Goal: Navigation & Orientation: Find specific page/section

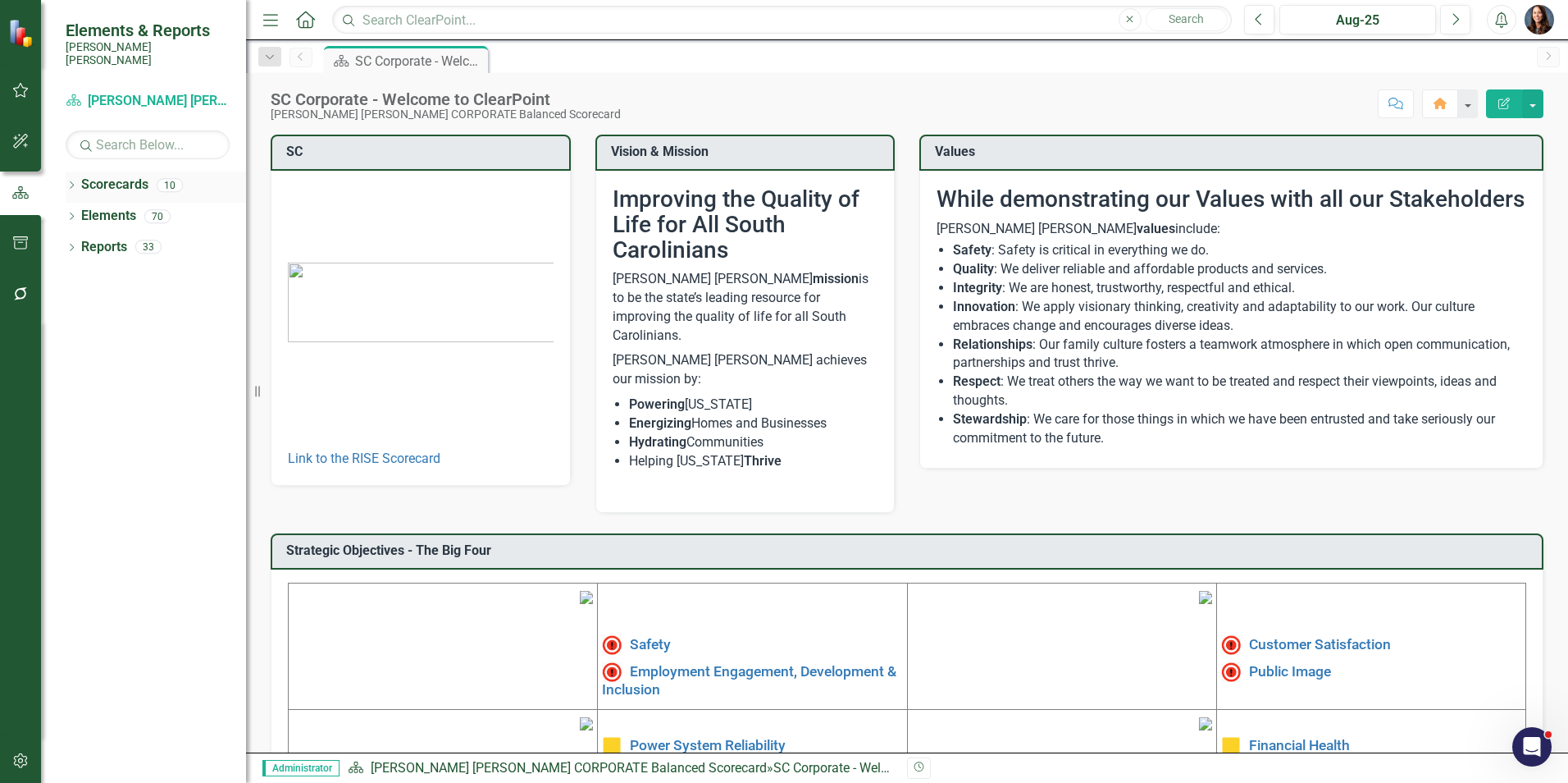
click at [72, 182] on icon "Dropdown" at bounding box center [71, 186] width 11 height 9
click at [79, 211] on icon "Dropdown" at bounding box center [79, 216] width 12 height 10
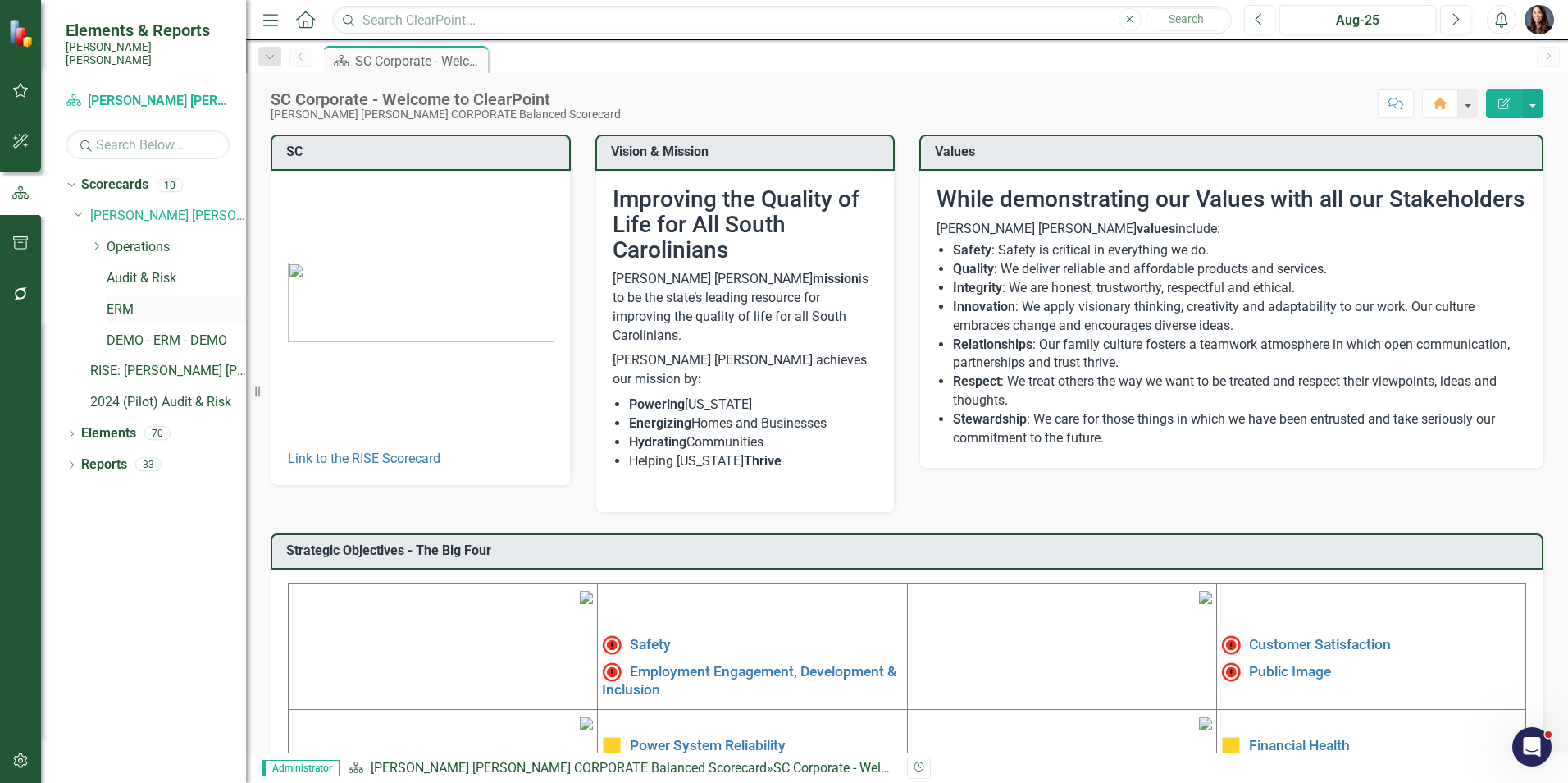
click at [120, 300] on link "ERM" at bounding box center [176, 309] width 139 height 19
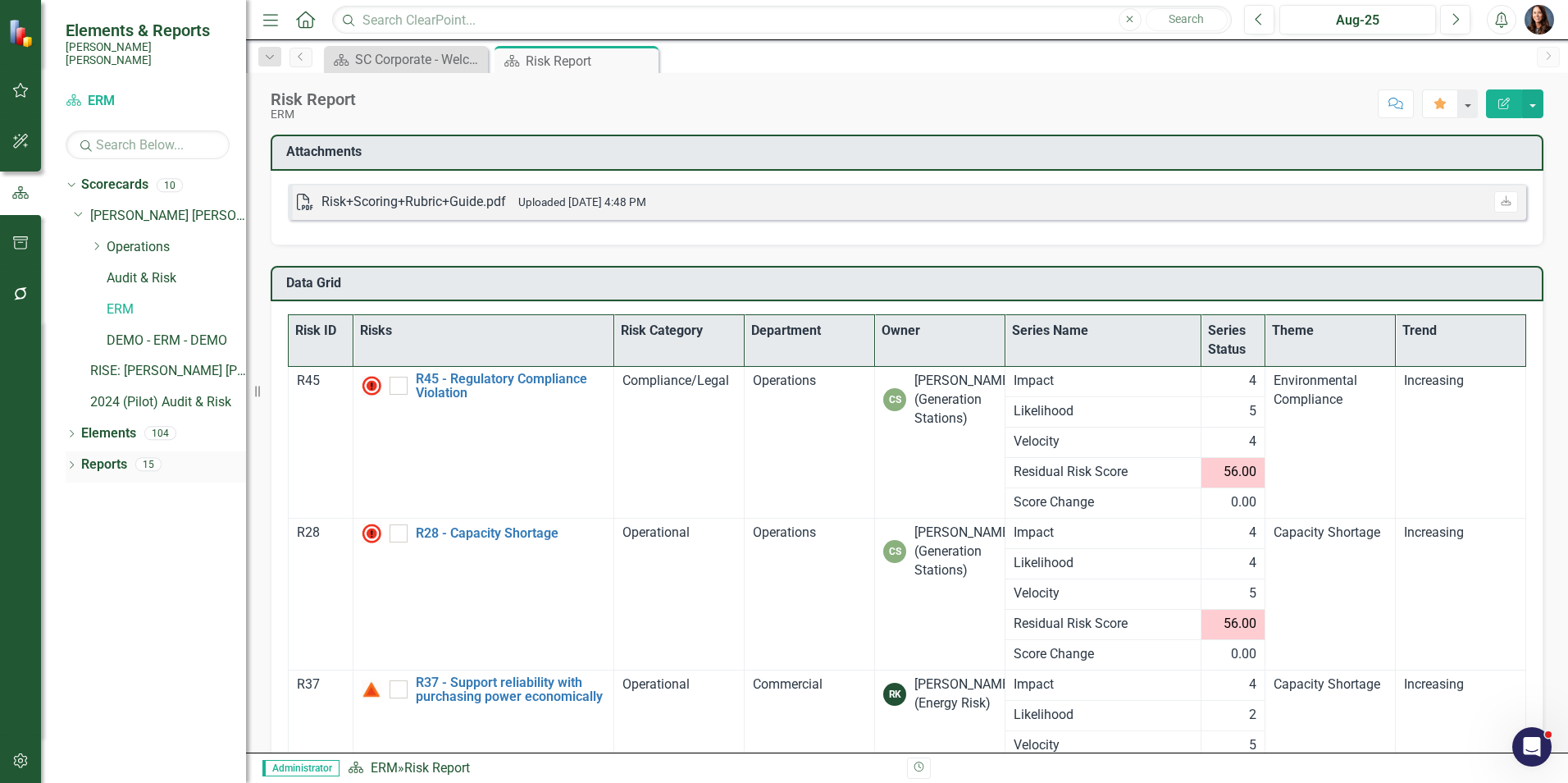
click at [72, 462] on icon "Dropdown" at bounding box center [71, 466] width 11 height 9
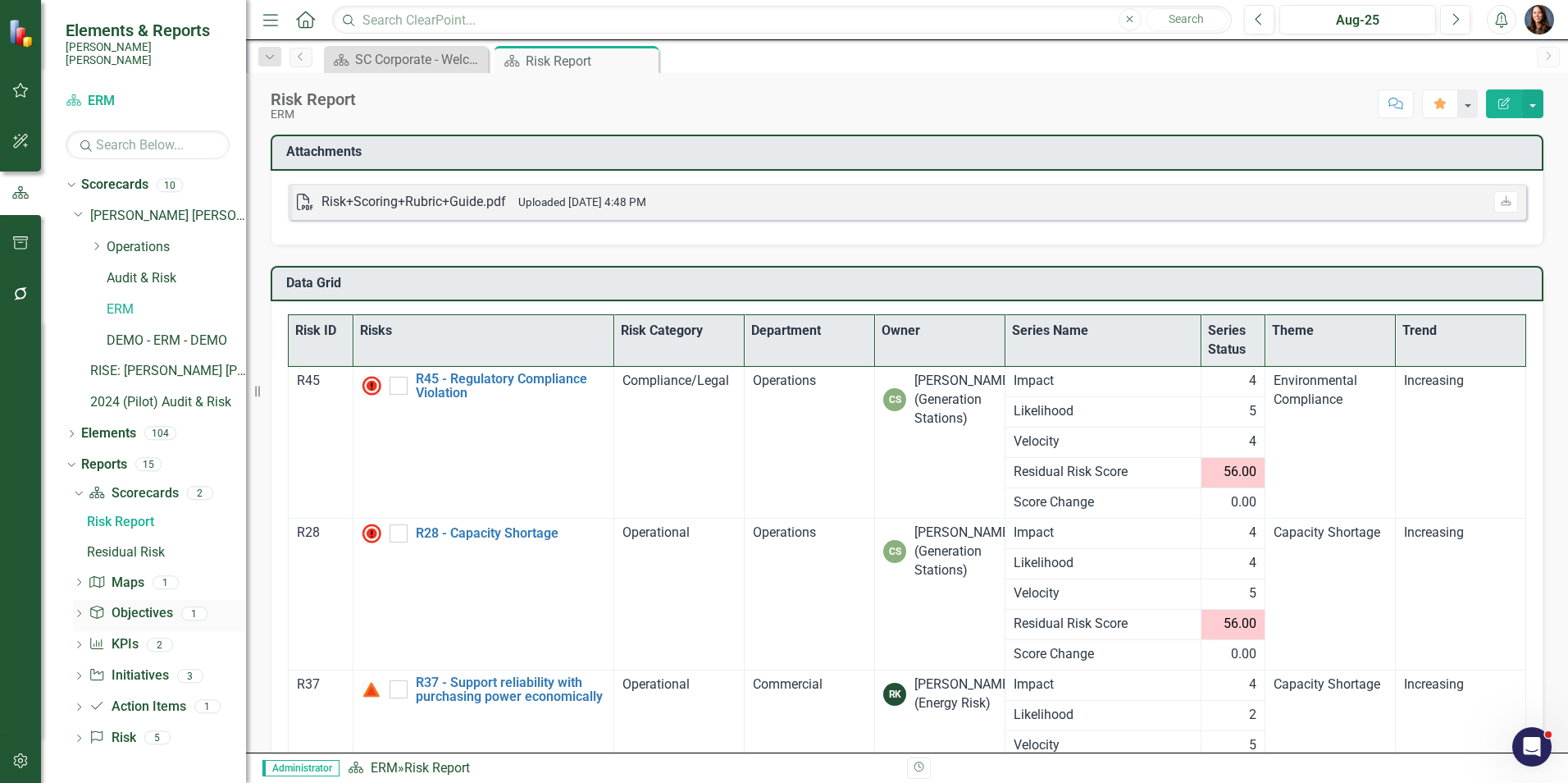
click at [81, 610] on icon "Dropdown" at bounding box center [78, 615] width 11 height 9
click at [79, 611] on icon "Dropdown" at bounding box center [78, 615] width 11 height 9
click at [124, 607] on div "Averages by Theme" at bounding box center [167, 614] width 159 height 15
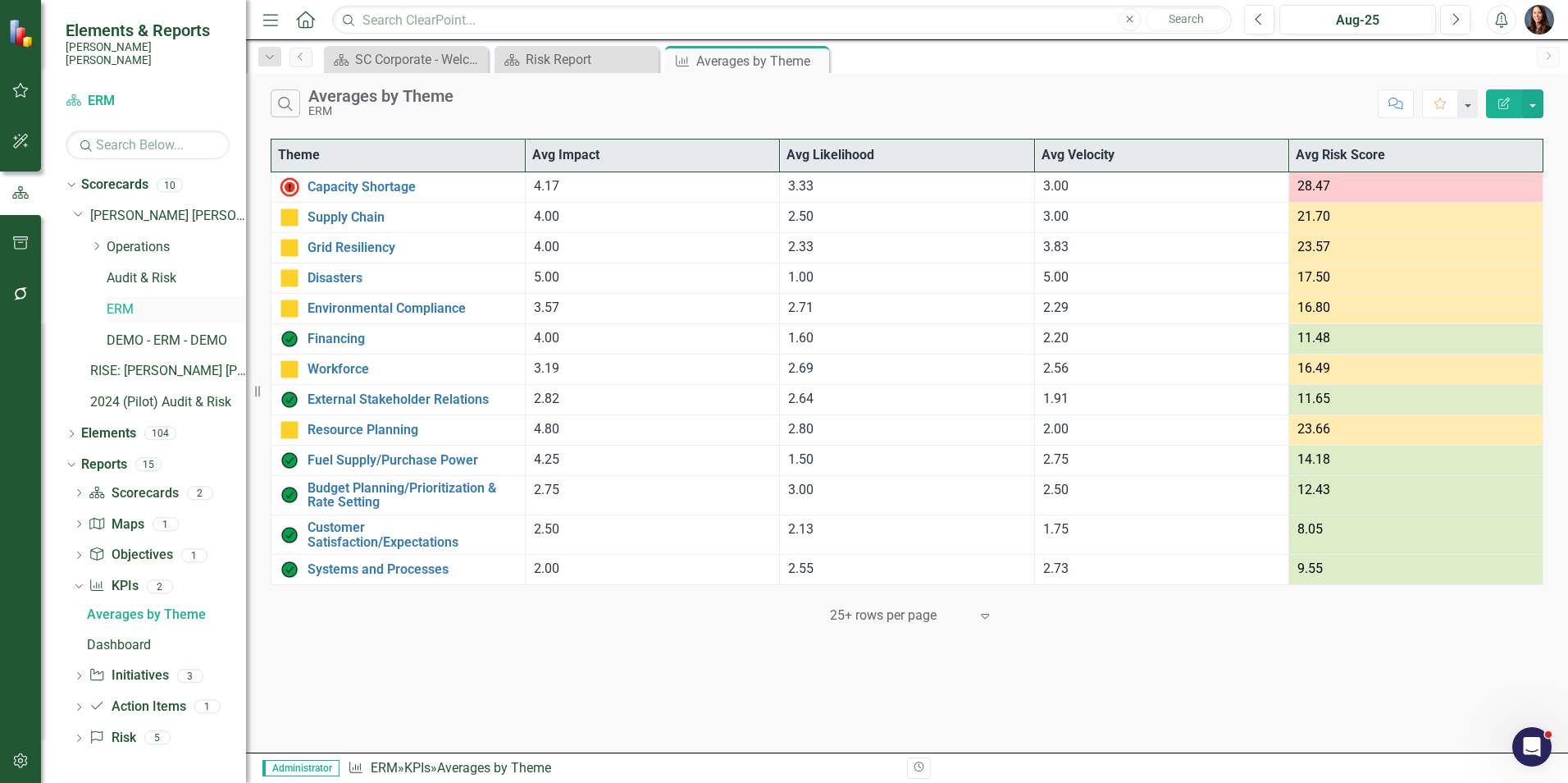
click at [120, 300] on link "ERM" at bounding box center [176, 309] width 139 height 19
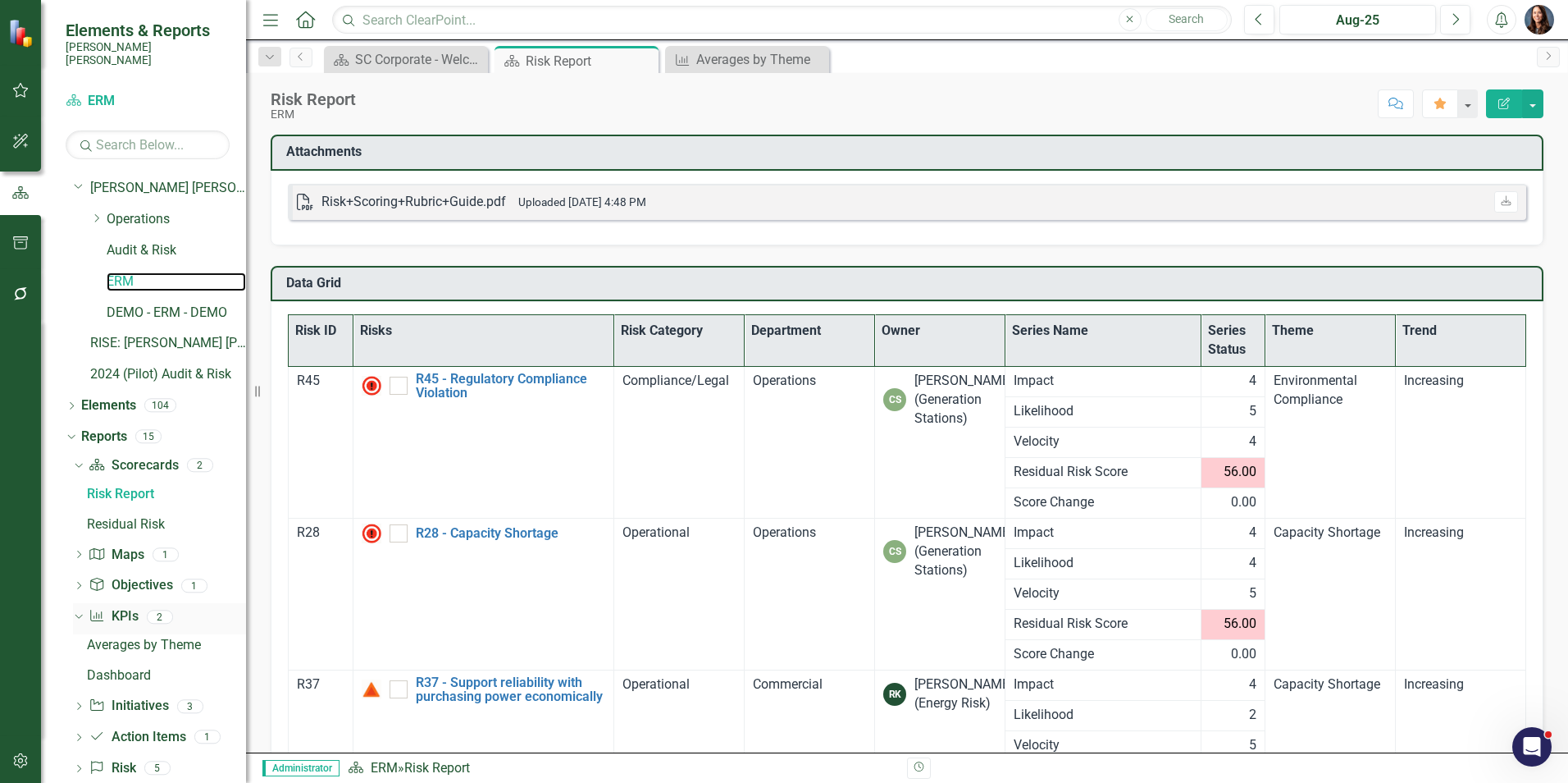
scroll to position [42, 0]
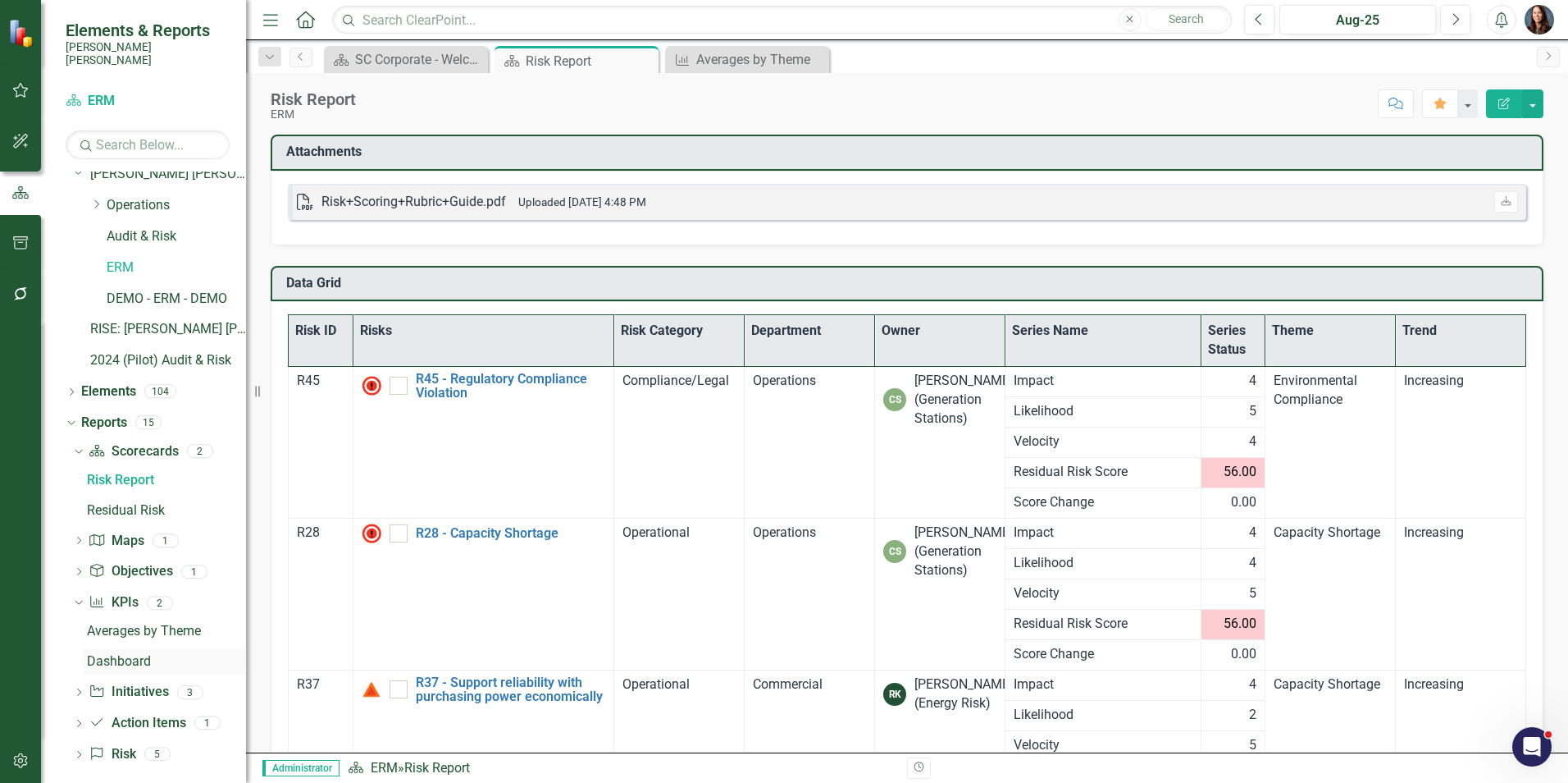
click at [120, 654] on div "Dashboard" at bounding box center [167, 661] width 159 height 15
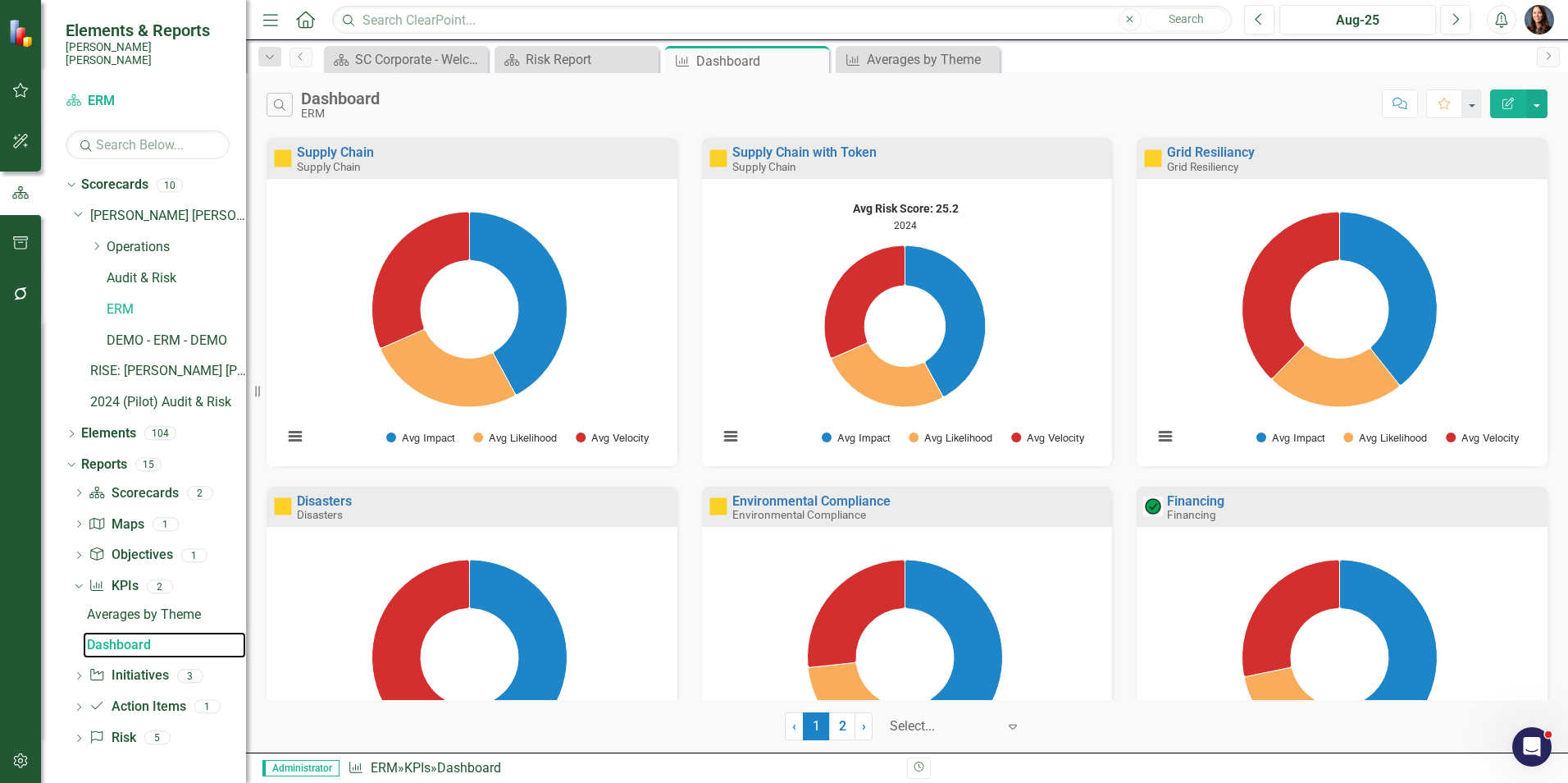
scroll to position [338, 0]
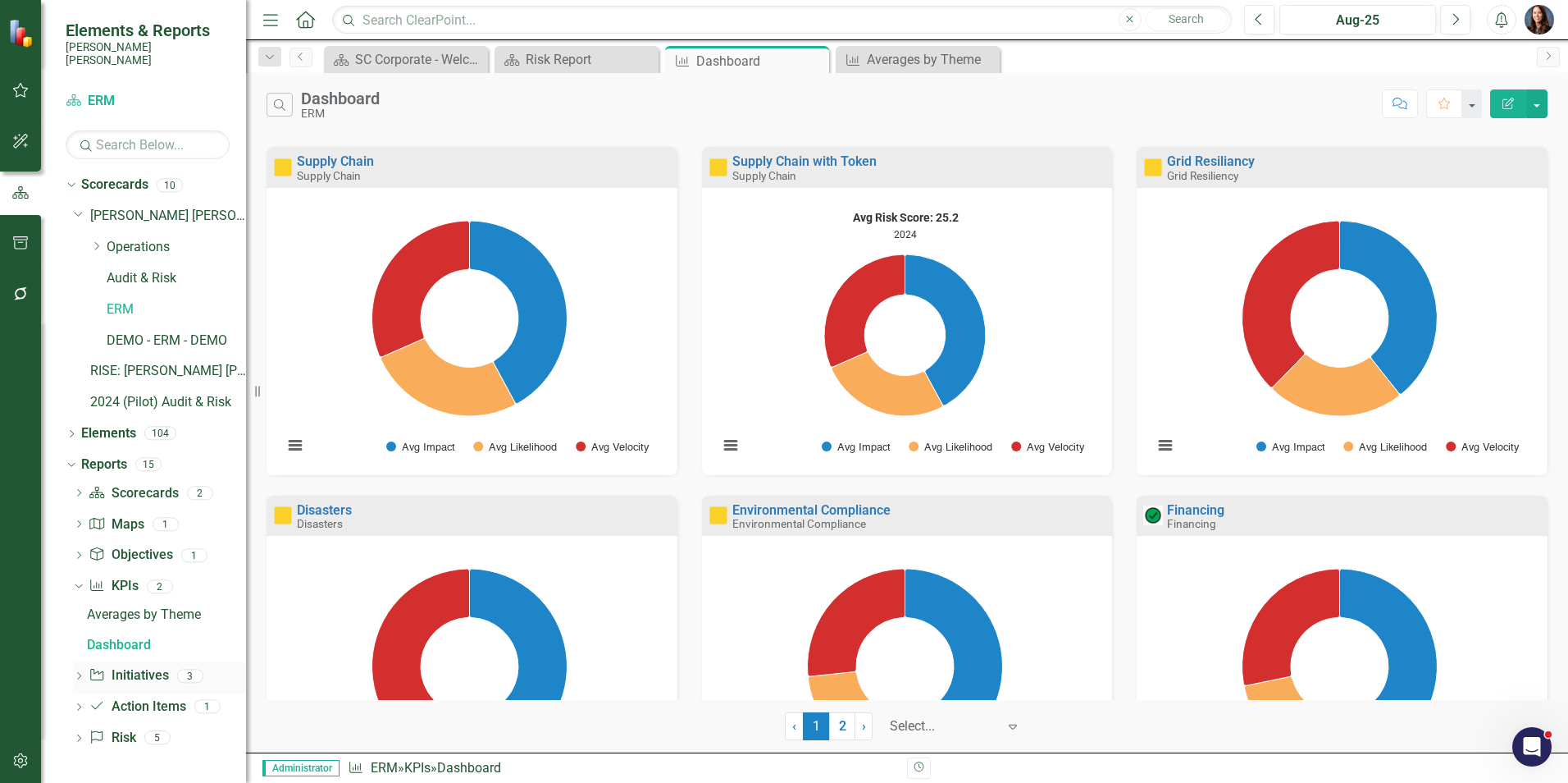
click at [79, 673] on icon "Dropdown" at bounding box center [78, 677] width 11 height 9
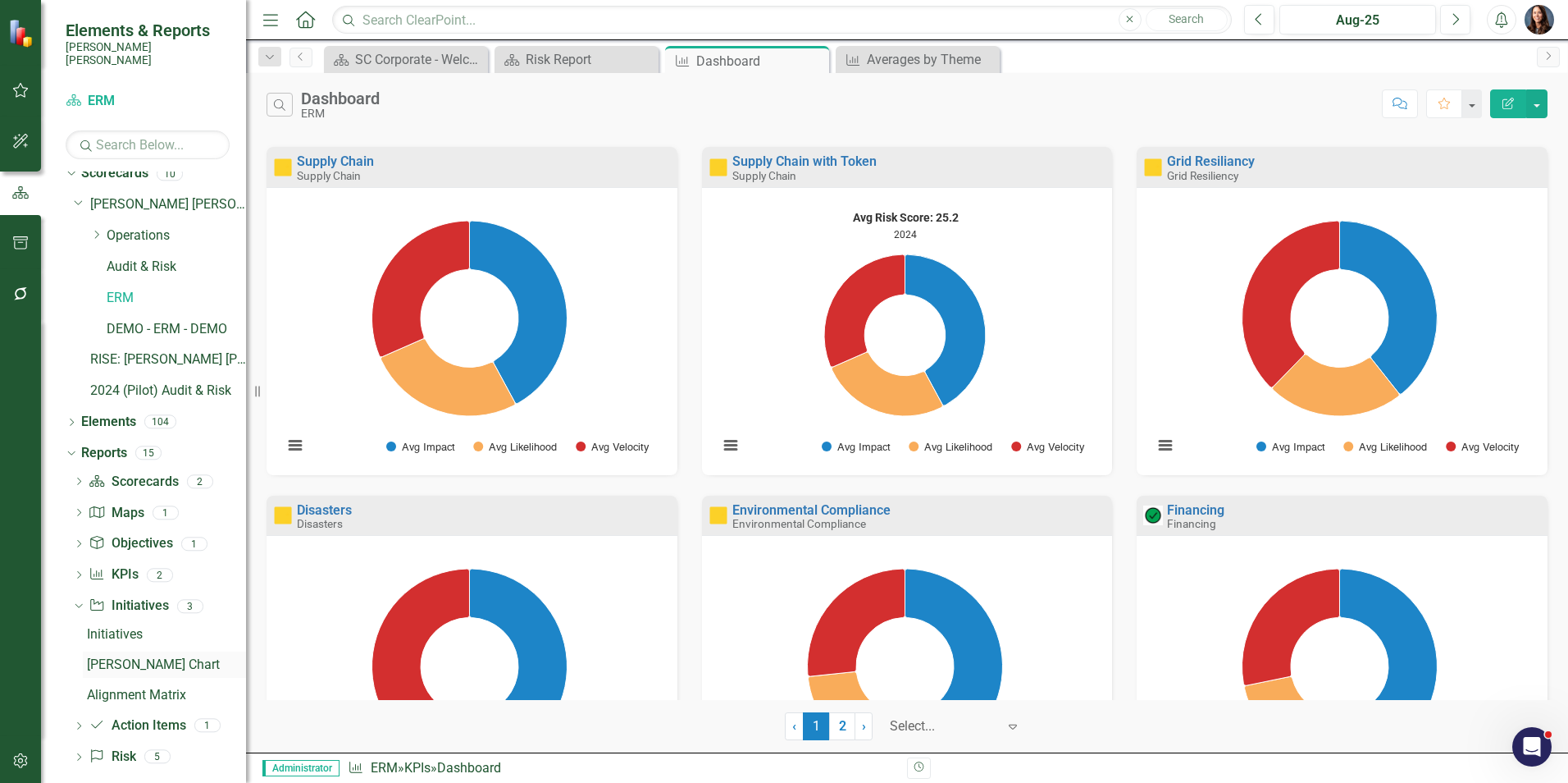
scroll to position [14, 0]
click at [79, 721] on icon "Dropdown" at bounding box center [78, 725] width 11 height 9
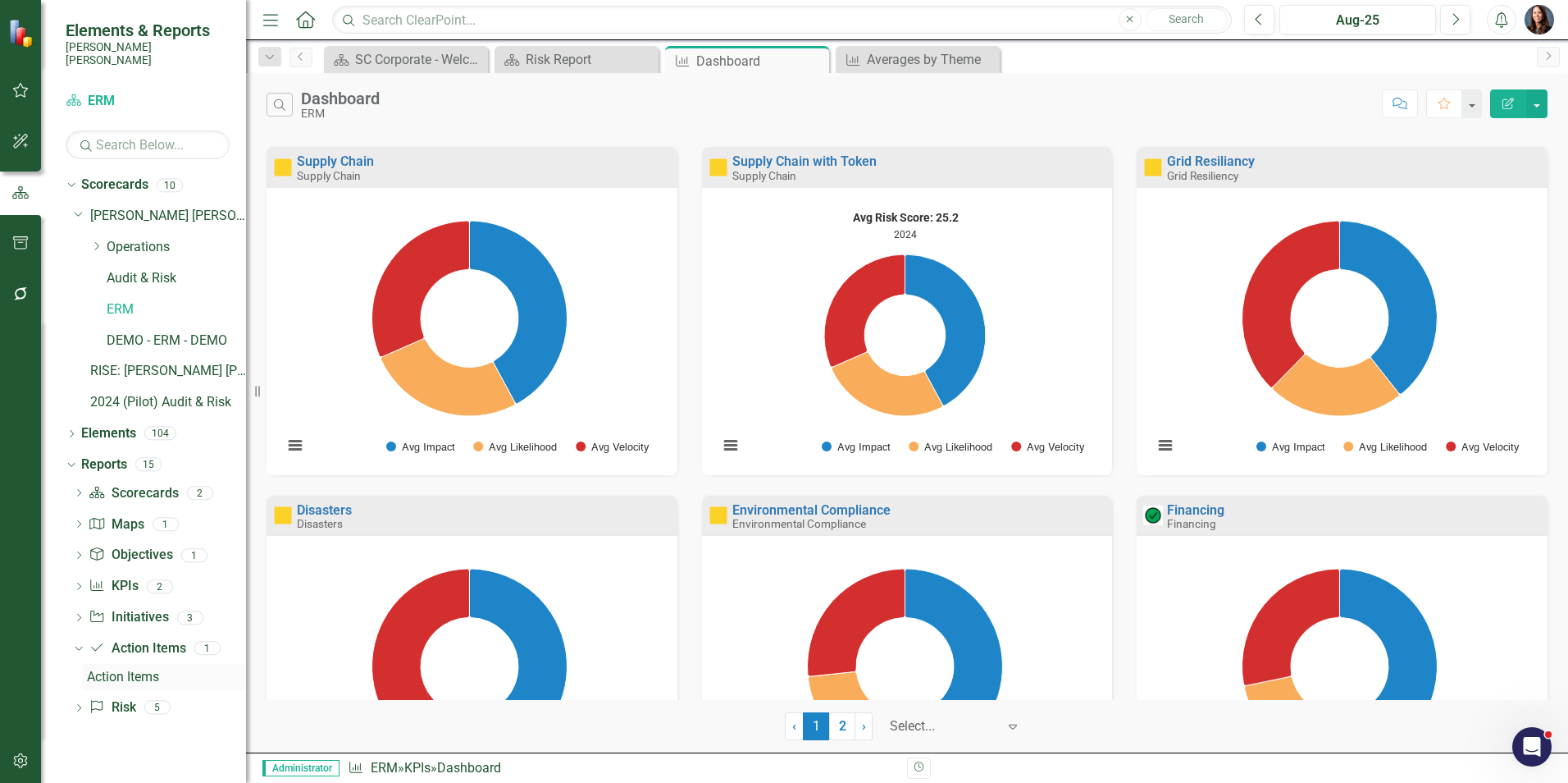
click at [117, 669] on div "Action Items" at bounding box center [167, 676] width 159 height 15
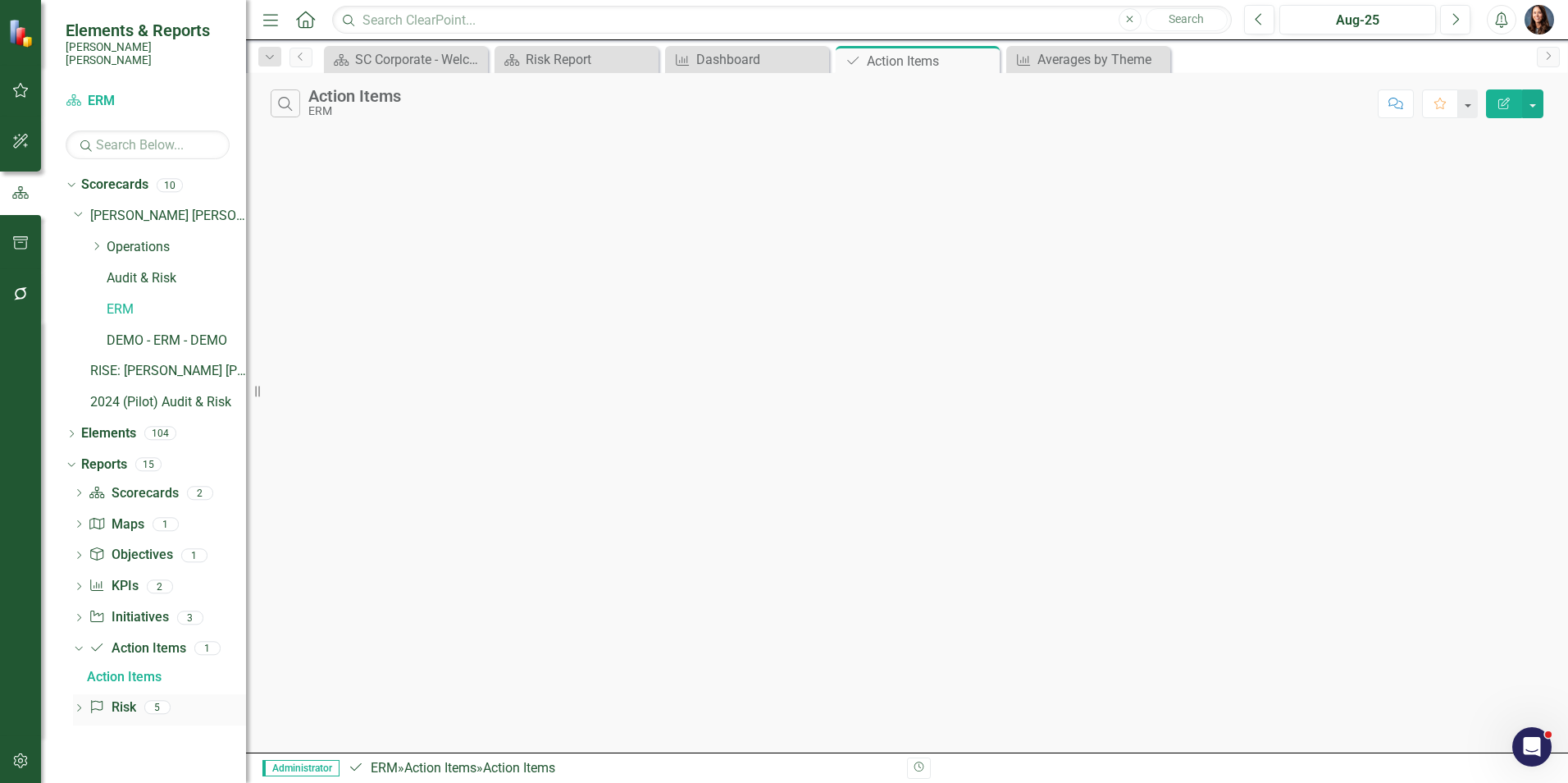
click at [79, 704] on icon "Dropdown" at bounding box center [78, 709] width 11 height 9
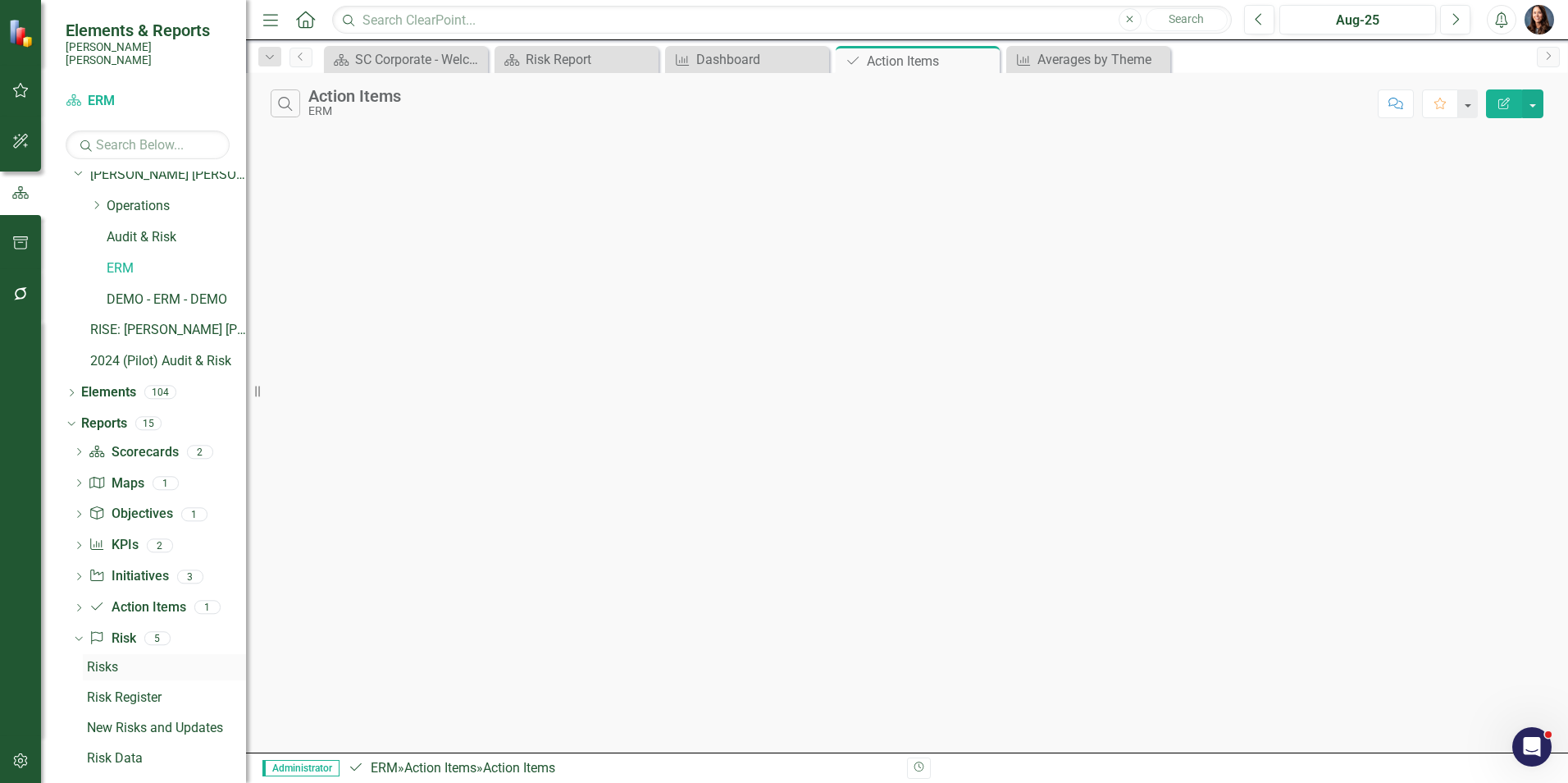
scroll to position [74, 0]
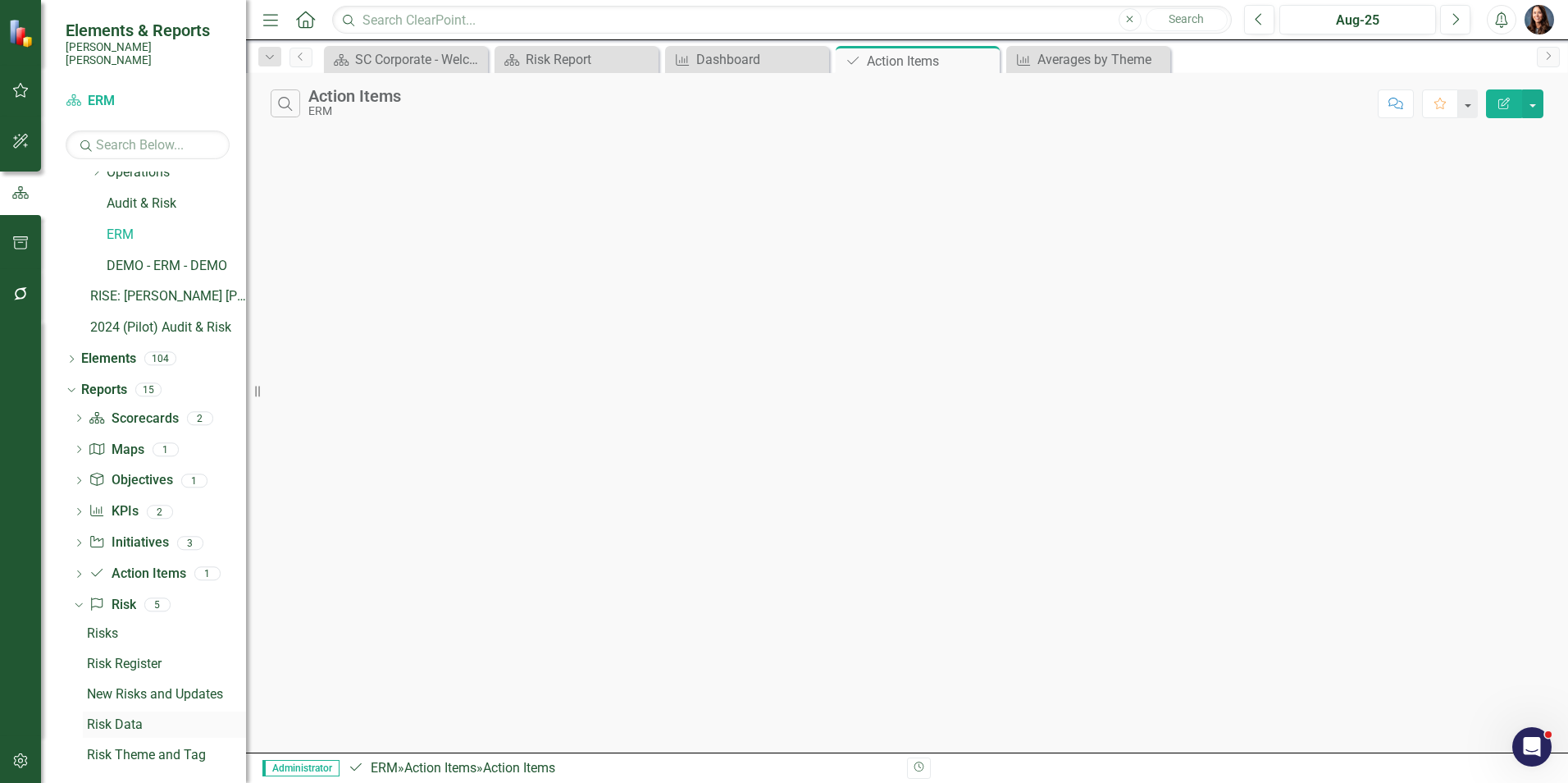
click at [114, 717] on div "Risk Data" at bounding box center [167, 724] width 159 height 15
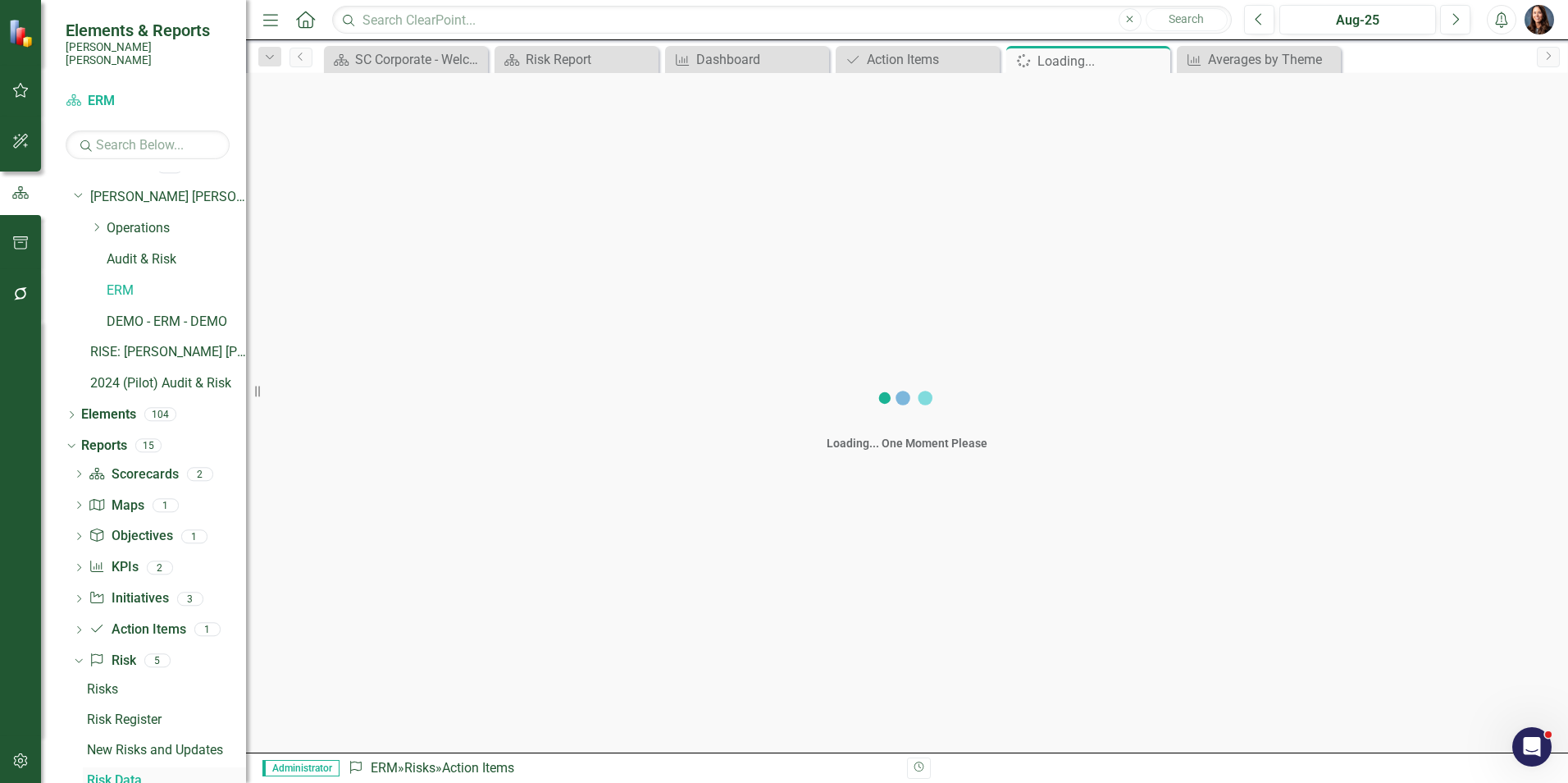
scroll to position [15, 0]
